Goal: Information Seeking & Learning: Learn about a topic

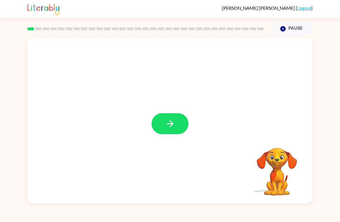
click at [167, 126] on icon "button" at bounding box center [170, 124] width 10 height 10
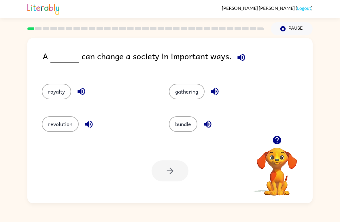
click at [80, 93] on icon "button" at bounding box center [80, 91] width 7 height 7
click at [90, 130] on button "button" at bounding box center [89, 124] width 15 height 15
click at [60, 126] on button "revolution" at bounding box center [60, 124] width 37 height 16
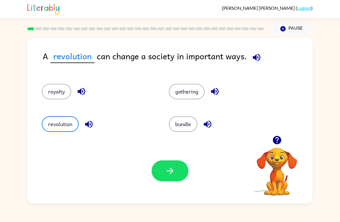
click at [168, 173] on icon "button" at bounding box center [170, 171] width 10 height 10
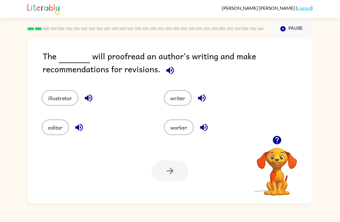
click at [63, 94] on button "illustrator" at bounding box center [60, 98] width 37 height 16
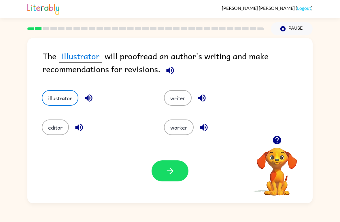
click at [51, 127] on button "editor" at bounding box center [55, 128] width 27 height 16
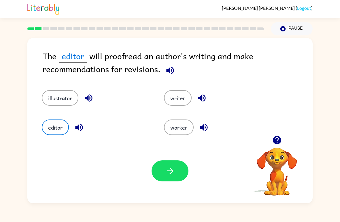
click at [175, 106] on button "writer" at bounding box center [178, 98] width 28 height 16
click at [180, 132] on button "worker" at bounding box center [179, 128] width 30 height 16
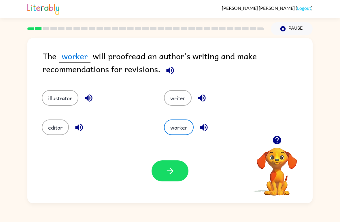
click at [50, 98] on button "illustrator" at bounding box center [60, 98] width 37 height 16
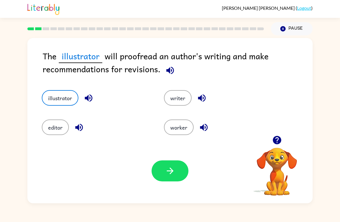
click at [167, 165] on button "button" at bounding box center [170, 170] width 37 height 21
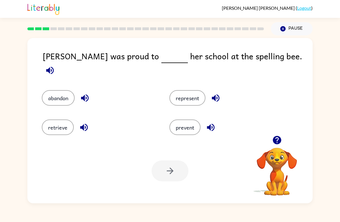
click at [181, 93] on button "represent" at bounding box center [187, 98] width 36 height 16
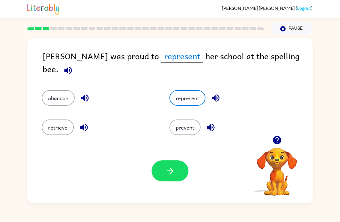
click at [170, 168] on icon "button" at bounding box center [170, 171] width 10 height 10
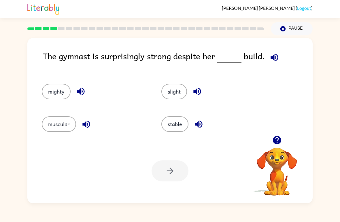
click at [56, 124] on button "muscular" at bounding box center [59, 124] width 34 height 16
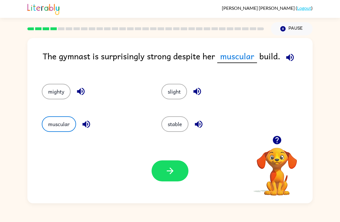
click at [174, 120] on button "stable" at bounding box center [174, 124] width 27 height 16
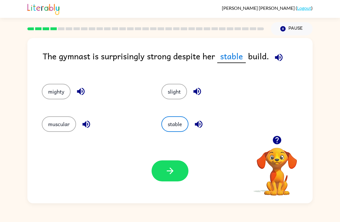
click at [173, 96] on button "slight" at bounding box center [174, 92] width 26 height 16
click at [173, 132] on button "stable" at bounding box center [174, 124] width 27 height 16
click at [46, 92] on button "mighty" at bounding box center [56, 92] width 29 height 16
click at [54, 126] on button "muscular" at bounding box center [59, 124] width 34 height 16
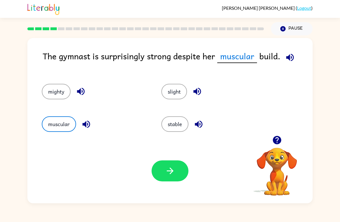
click at [170, 93] on button "slight" at bounding box center [174, 92] width 26 height 16
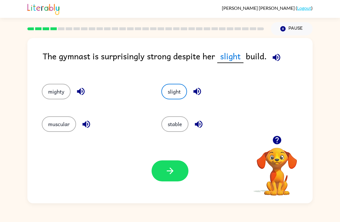
click at [172, 128] on button "stable" at bounding box center [174, 124] width 27 height 16
click at [169, 97] on button "slight" at bounding box center [174, 92] width 26 height 16
click at [55, 119] on button "muscular" at bounding box center [59, 124] width 34 height 16
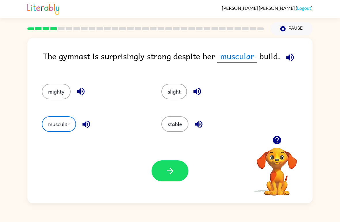
click at [285, 56] on icon "button" at bounding box center [290, 57] width 10 height 10
click at [181, 174] on button "button" at bounding box center [170, 170] width 37 height 21
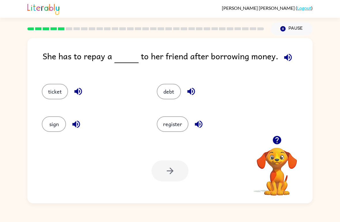
click at [50, 93] on button "ticket" at bounding box center [55, 92] width 26 height 16
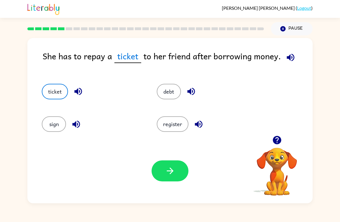
click at [166, 95] on button "debt" at bounding box center [169, 92] width 24 height 16
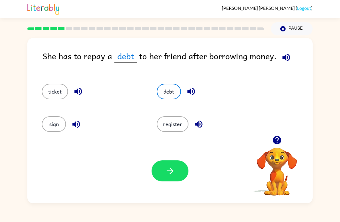
click at [56, 95] on button "ticket" at bounding box center [55, 92] width 26 height 16
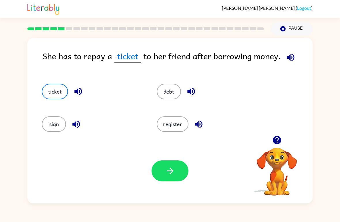
click at [171, 170] on icon "button" at bounding box center [170, 171] width 7 height 7
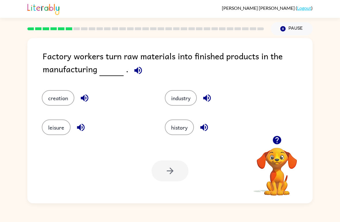
click at [185, 105] on button "industry" at bounding box center [181, 98] width 32 height 16
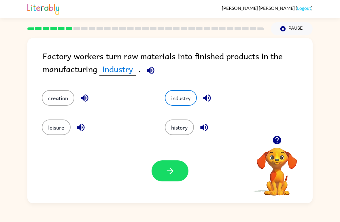
click at [48, 103] on button "creation" at bounding box center [58, 98] width 33 height 16
click at [183, 95] on button "industry" at bounding box center [181, 98] width 32 height 16
click at [50, 99] on button "creation" at bounding box center [58, 98] width 33 height 16
click at [187, 100] on button "industry" at bounding box center [181, 98] width 32 height 16
click at [182, 127] on button "history" at bounding box center [179, 128] width 29 height 16
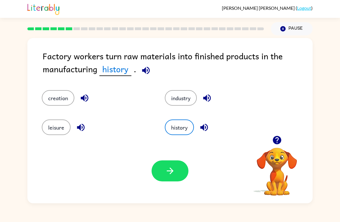
click at [49, 127] on button "leisure" at bounding box center [56, 128] width 29 height 16
click at [50, 101] on button "creation" at bounding box center [58, 98] width 33 height 16
click at [175, 167] on icon "button" at bounding box center [170, 171] width 10 height 10
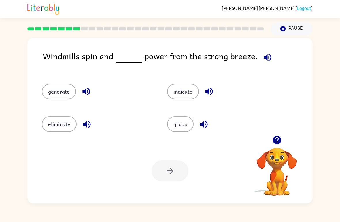
click at [186, 97] on button "indicate" at bounding box center [183, 92] width 32 height 16
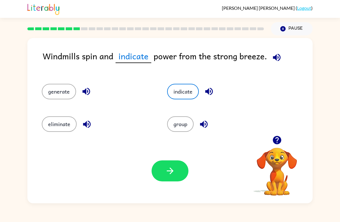
click at [53, 95] on button "generate" at bounding box center [59, 92] width 34 height 16
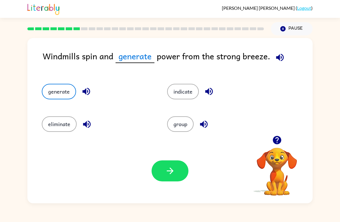
click at [169, 167] on icon "button" at bounding box center [170, 171] width 10 height 10
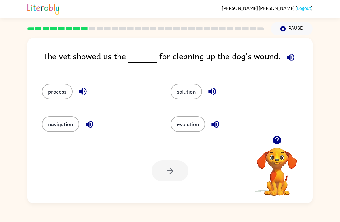
click at [202, 92] on button "solution" at bounding box center [186, 92] width 31 height 16
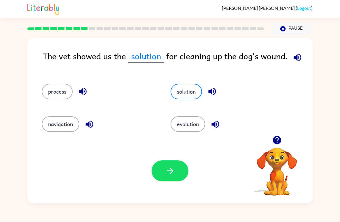
click at [181, 168] on button "button" at bounding box center [170, 170] width 37 height 21
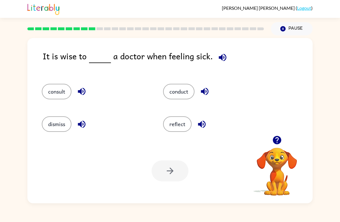
click at [35, 106] on div "dismiss" at bounding box center [91, 121] width 121 height 33
click at [51, 89] on button "consult" at bounding box center [57, 92] width 30 height 16
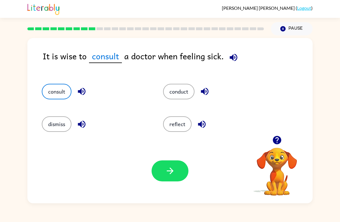
click at [172, 168] on icon "button" at bounding box center [170, 171] width 10 height 10
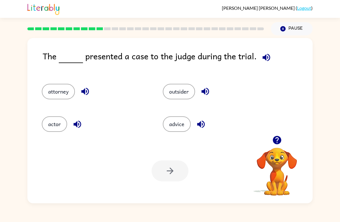
click at [52, 125] on button "actor" at bounding box center [54, 124] width 25 height 16
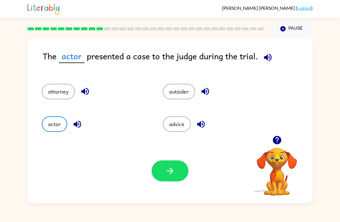
click at [47, 93] on button "attorney" at bounding box center [58, 92] width 33 height 16
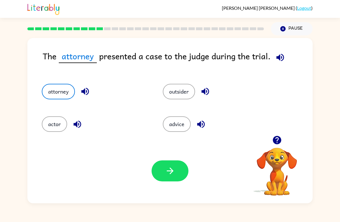
click at [173, 127] on button "advice" at bounding box center [177, 124] width 28 height 16
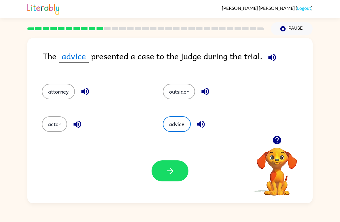
click at [174, 95] on button "outsider" at bounding box center [179, 92] width 32 height 16
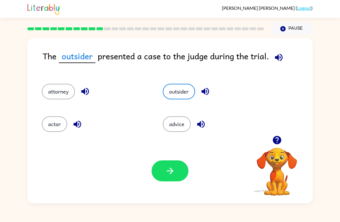
click at [50, 122] on button "actor" at bounding box center [54, 124] width 25 height 16
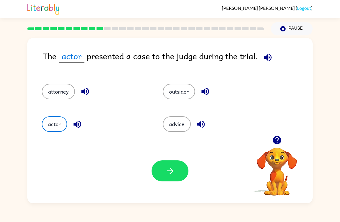
click at [179, 97] on button "outsider" at bounding box center [179, 92] width 32 height 16
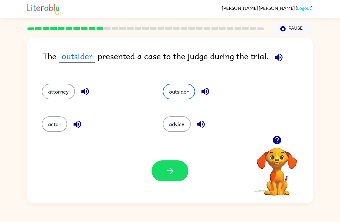
click at [54, 121] on button "actor" at bounding box center [54, 124] width 25 height 16
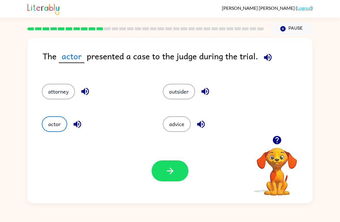
click at [177, 176] on button "button" at bounding box center [170, 170] width 37 height 21
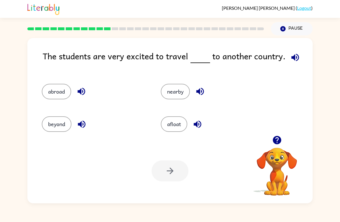
click at [180, 90] on button "nearby" at bounding box center [175, 92] width 29 height 16
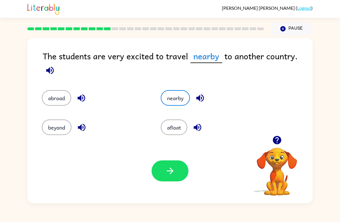
click at [167, 174] on icon "button" at bounding box center [170, 171] width 10 height 10
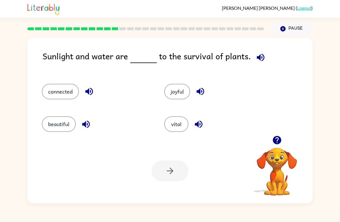
click at [62, 97] on button "connected" at bounding box center [60, 92] width 37 height 16
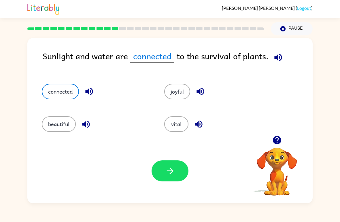
click at [172, 175] on icon "button" at bounding box center [170, 171] width 10 height 10
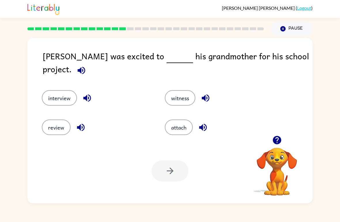
click at [71, 91] on button "interview" at bounding box center [59, 98] width 35 height 16
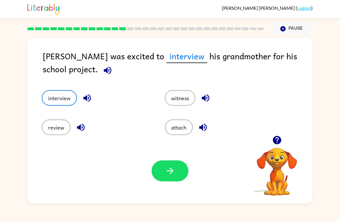
click at [173, 159] on div "Your browser must support playing .mp4 files to use Literably. Please try using…" at bounding box center [169, 171] width 285 height 65
click at [173, 174] on icon "button" at bounding box center [170, 171] width 10 height 10
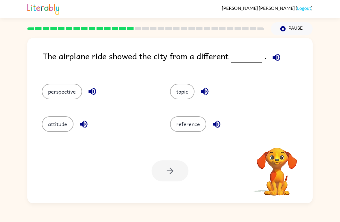
click at [65, 92] on button "perspective" at bounding box center [62, 92] width 40 height 16
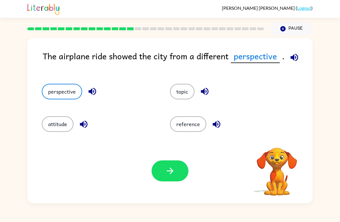
click at [164, 170] on button "button" at bounding box center [170, 170] width 37 height 21
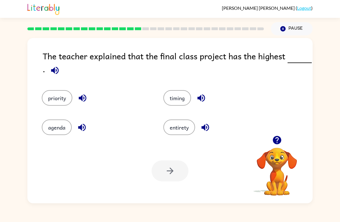
click at [63, 101] on button "priority" at bounding box center [57, 98] width 31 height 16
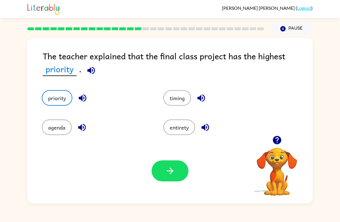
click at [55, 129] on button "agenda" at bounding box center [57, 128] width 30 height 16
click at [177, 102] on button "timing" at bounding box center [177, 98] width 28 height 16
click at [188, 99] on button "timing" at bounding box center [177, 98] width 28 height 16
click at [65, 131] on button "agenda" at bounding box center [57, 128] width 30 height 16
click at [50, 97] on button "priority" at bounding box center [57, 98] width 31 height 16
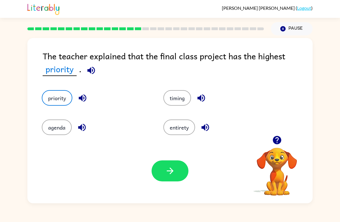
click at [181, 130] on button "entirety" at bounding box center [179, 128] width 32 height 16
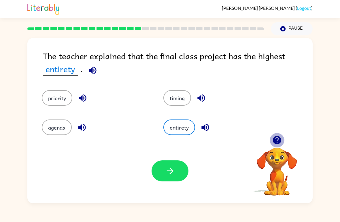
click at [276, 137] on icon "button" at bounding box center [277, 140] width 8 height 8
click at [182, 104] on button "timing" at bounding box center [177, 98] width 28 height 16
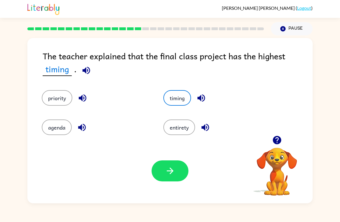
click at [65, 92] on button "priority" at bounding box center [57, 98] width 31 height 16
click at [59, 130] on button "agenda" at bounding box center [57, 128] width 30 height 16
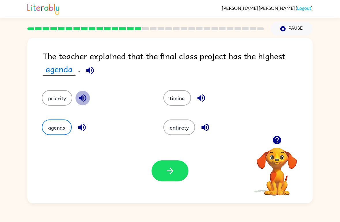
click at [82, 101] on icon "button" at bounding box center [82, 97] width 7 height 7
click at [67, 99] on button "priority" at bounding box center [57, 98] width 31 height 16
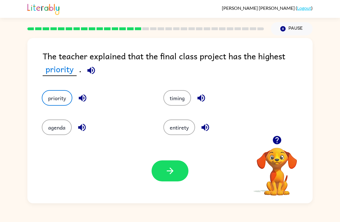
click at [81, 130] on icon "button" at bounding box center [81, 127] width 7 height 7
click at [201, 130] on icon "button" at bounding box center [205, 127] width 10 height 10
click at [202, 97] on icon "button" at bounding box center [201, 98] width 10 height 10
click at [172, 135] on button "entirety" at bounding box center [179, 128] width 32 height 16
click at [160, 167] on button "button" at bounding box center [170, 170] width 37 height 21
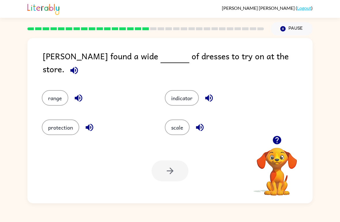
click at [181, 96] on button "indicator" at bounding box center [182, 98] width 34 height 16
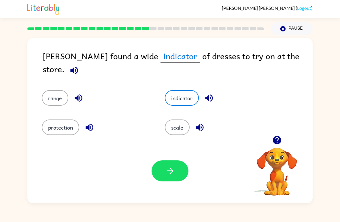
click at [170, 130] on button "scale" at bounding box center [177, 128] width 25 height 16
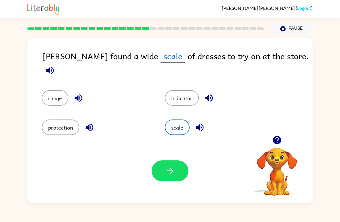
click at [160, 130] on div "scale" at bounding box center [215, 123] width 123 height 29
click at [194, 123] on button "button" at bounding box center [199, 127] width 15 height 15
click at [211, 94] on icon "button" at bounding box center [208, 97] width 7 height 7
click at [76, 94] on icon "button" at bounding box center [78, 97] width 7 height 7
click at [92, 124] on icon "button" at bounding box center [89, 127] width 7 height 7
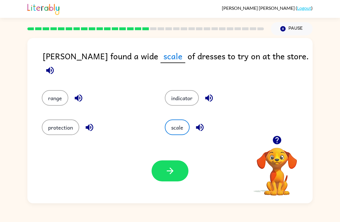
click at [66, 126] on button "protection" at bounding box center [60, 128] width 37 height 16
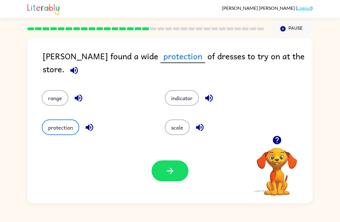
click at [182, 175] on button "button" at bounding box center [170, 170] width 37 height 21
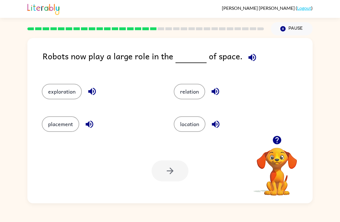
click at [91, 96] on icon "button" at bounding box center [92, 91] width 10 height 10
click at [89, 130] on button "button" at bounding box center [89, 124] width 15 height 15
click at [214, 126] on icon "button" at bounding box center [216, 124] width 10 height 10
click at [218, 89] on icon "button" at bounding box center [215, 91] width 10 height 10
click at [197, 127] on button "location" at bounding box center [190, 124] width 32 height 16
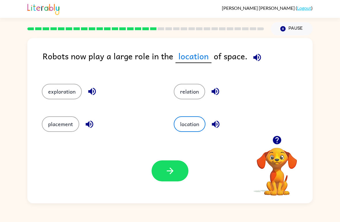
click at [173, 168] on icon "button" at bounding box center [170, 171] width 10 height 10
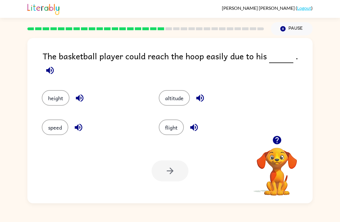
click at [63, 90] on button "height" at bounding box center [56, 98] width 28 height 16
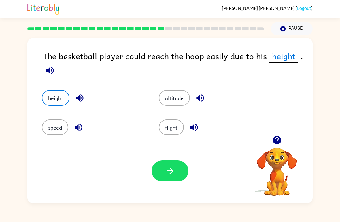
click at [161, 174] on button "button" at bounding box center [170, 170] width 37 height 21
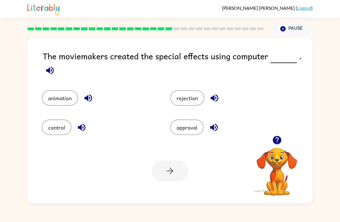
click at [61, 100] on button "animation" at bounding box center [60, 98] width 36 height 16
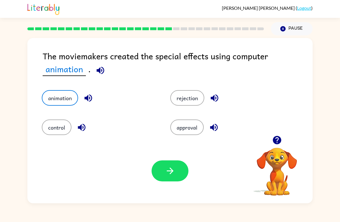
click at [154, 177] on button "button" at bounding box center [170, 170] width 37 height 21
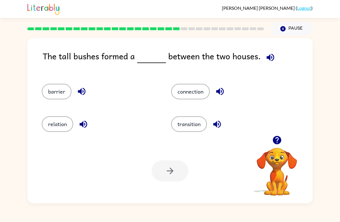
click at [165, 179] on div at bounding box center [170, 170] width 37 height 21
click at [199, 86] on button "connection" at bounding box center [190, 92] width 39 height 16
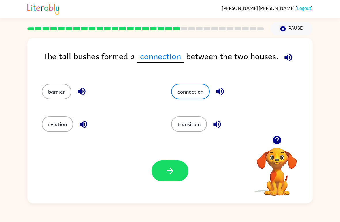
click at [169, 173] on icon "button" at bounding box center [170, 171] width 10 height 10
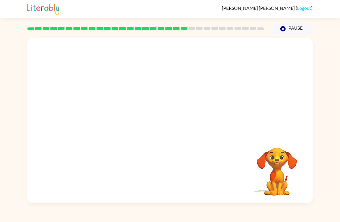
click at [114, 116] on video "Your browser must support playing .mp4 files to use Literably. Please try using…" at bounding box center [169, 87] width 285 height 98
click at [117, 120] on video "Your browser must support playing .mp4 files to use Literably. Please try using…" at bounding box center [169, 87] width 285 height 98
click at [116, 118] on video "Your browser must support playing .mp4 files to use Literably. Please try using…" at bounding box center [169, 87] width 285 height 98
click at [169, 144] on div at bounding box center [169, 120] width 285 height 165
click at [179, 129] on button "button" at bounding box center [170, 123] width 37 height 21
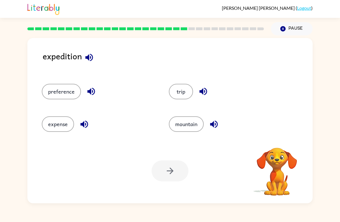
click at [92, 57] on icon "button" at bounding box center [88, 57] width 7 height 7
click at [92, 52] on button "button" at bounding box center [89, 57] width 15 height 15
click at [60, 92] on button "preference" at bounding box center [61, 92] width 39 height 16
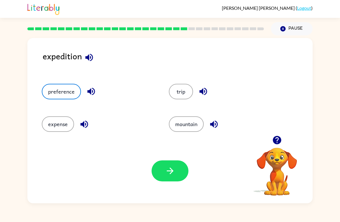
click at [172, 186] on div "Your browser must support playing .mp4 files to use Literably. Please try using…" at bounding box center [169, 171] width 285 height 65
click at [171, 157] on div "Your browser must support playing .mp4 files to use Literably. Please try using…" at bounding box center [169, 171] width 285 height 65
click at [173, 174] on icon "button" at bounding box center [170, 171] width 10 height 10
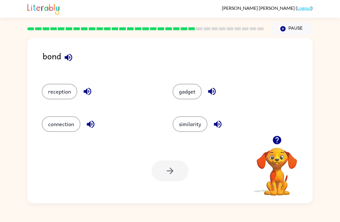
click at [67, 60] on icon "button" at bounding box center [68, 57] width 7 height 7
click at [91, 125] on icon "button" at bounding box center [91, 124] width 10 height 10
click at [82, 92] on icon "button" at bounding box center [87, 91] width 10 height 10
click at [213, 89] on icon "button" at bounding box center [212, 91] width 10 height 10
click at [216, 128] on icon "button" at bounding box center [218, 124] width 10 height 10
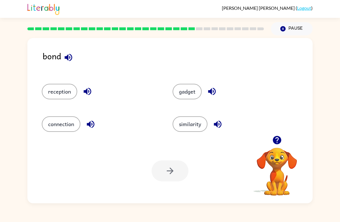
click at [188, 88] on button "gadget" at bounding box center [187, 92] width 29 height 16
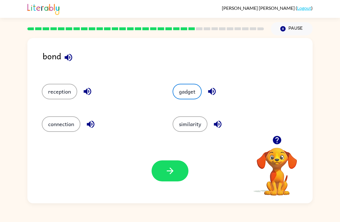
click at [166, 177] on button "button" at bounding box center [170, 170] width 37 height 21
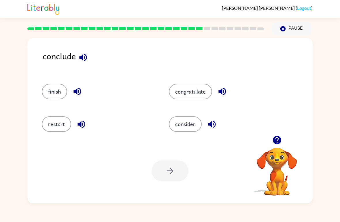
click at [181, 106] on div "consider" at bounding box center [221, 121] width 127 height 33
click at [185, 90] on button "congratulate" at bounding box center [190, 92] width 43 height 16
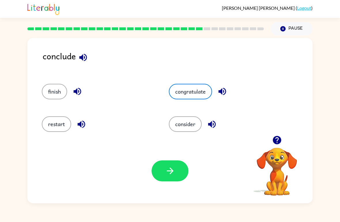
click at [170, 180] on button "button" at bounding box center [170, 170] width 37 height 21
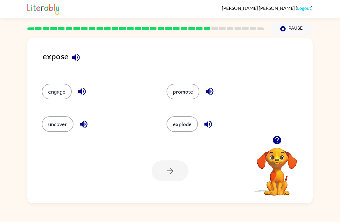
click at [58, 128] on button "uncover" at bounding box center [58, 124] width 32 height 16
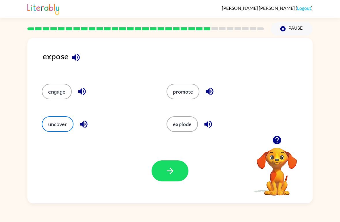
click at [182, 180] on button "button" at bounding box center [170, 170] width 37 height 21
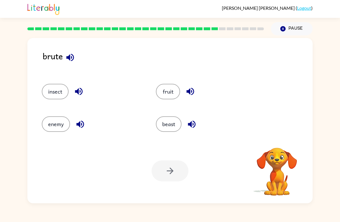
click at [68, 54] on icon "button" at bounding box center [70, 57] width 10 height 10
click at [69, 56] on icon "button" at bounding box center [69, 57] width 7 height 7
click at [172, 128] on button "beast" at bounding box center [169, 124] width 26 height 16
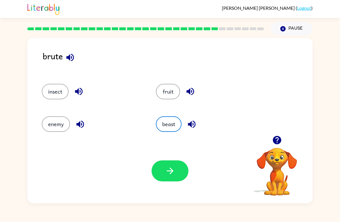
click at [170, 164] on button "button" at bounding box center [170, 170] width 37 height 21
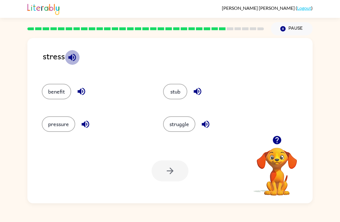
click at [69, 61] on icon "button" at bounding box center [72, 57] width 10 height 10
click at [66, 64] on div "stress" at bounding box center [178, 61] width 270 height 23
click at [70, 58] on icon "button" at bounding box center [71, 57] width 7 height 7
click at [52, 124] on button "pressure" at bounding box center [58, 124] width 33 height 16
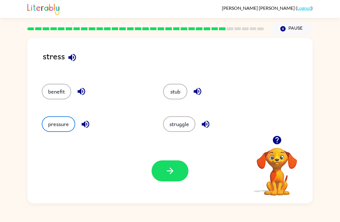
click at [164, 170] on button "button" at bounding box center [170, 170] width 37 height 21
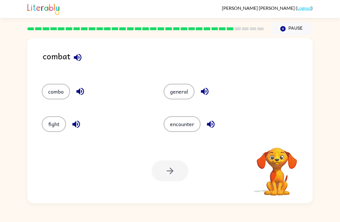
click at [71, 54] on button "button" at bounding box center [77, 57] width 15 height 15
click at [56, 122] on button "fight" at bounding box center [54, 124] width 24 height 16
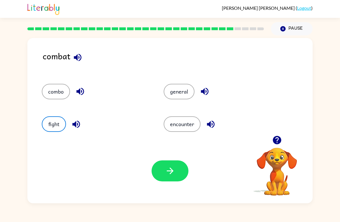
click at [164, 171] on button "button" at bounding box center [170, 170] width 37 height 21
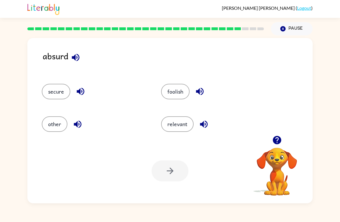
click at [74, 56] on icon "button" at bounding box center [75, 57] width 7 height 7
click at [178, 132] on button "relevant" at bounding box center [177, 124] width 33 height 16
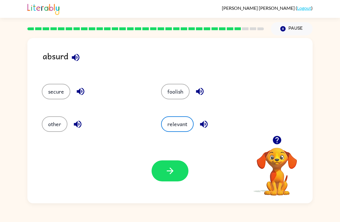
click at [179, 133] on div "relevant" at bounding box center [209, 121] width 119 height 33
click at [167, 172] on icon "button" at bounding box center [170, 171] width 10 height 10
click at [179, 131] on button "relevant" at bounding box center [177, 124] width 33 height 16
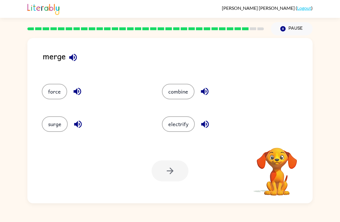
click at [69, 56] on icon "button" at bounding box center [73, 57] width 10 height 10
click at [67, 58] on button "button" at bounding box center [73, 57] width 15 height 15
click at [53, 93] on button "force" at bounding box center [54, 92] width 25 height 16
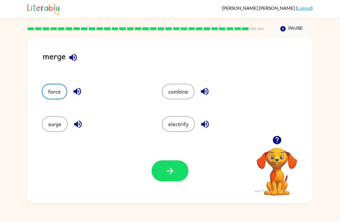
click at [173, 181] on button "button" at bounding box center [170, 170] width 37 height 21
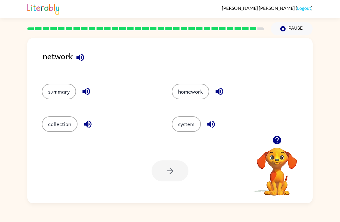
click at [184, 128] on button "system" at bounding box center [186, 124] width 29 height 16
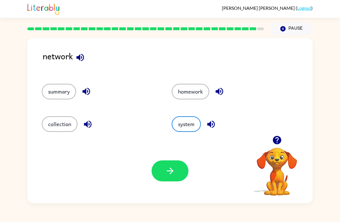
click at [173, 172] on icon "button" at bounding box center [170, 171] width 10 height 10
